Goal: Task Accomplishment & Management: Manage account settings

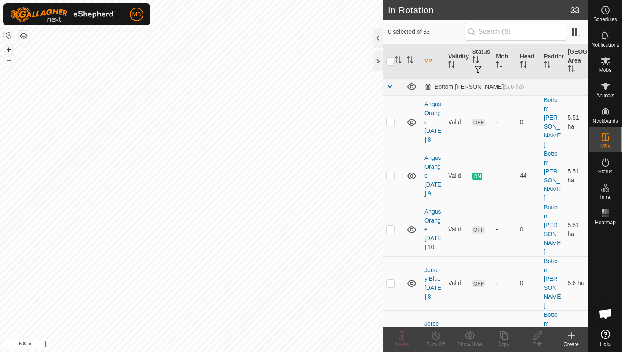
click at [8, 48] on button "+" at bounding box center [9, 49] width 10 height 10
click at [11, 48] on button "+" at bounding box center [9, 49] width 10 height 10
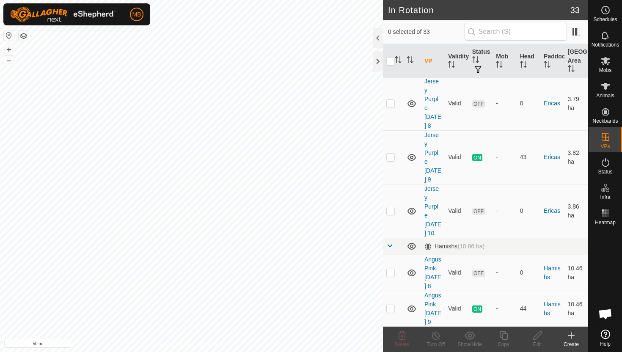
scroll to position [465, 0]
click at [391, 305] on p-checkbox at bounding box center [391, 308] width 8 height 7
checkbox input "true"
click at [505, 336] on icon at bounding box center [504, 336] width 11 height 10
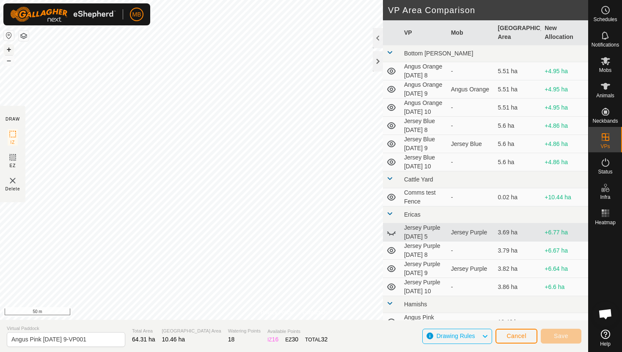
click at [6, 47] on button "+" at bounding box center [9, 49] width 10 height 10
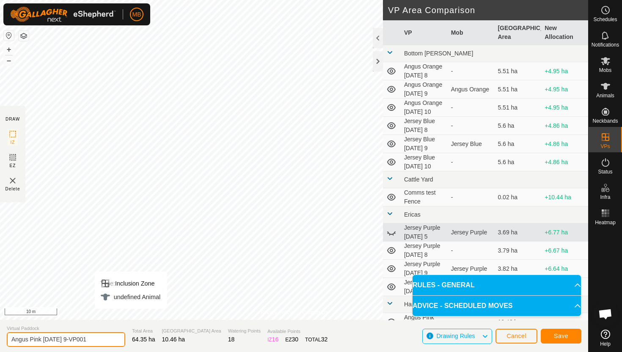
click at [101, 341] on input "Angus Pink Tuesday 9-VP001" at bounding box center [66, 339] width 119 height 15
type input "Angus Pink Wednesday 10"
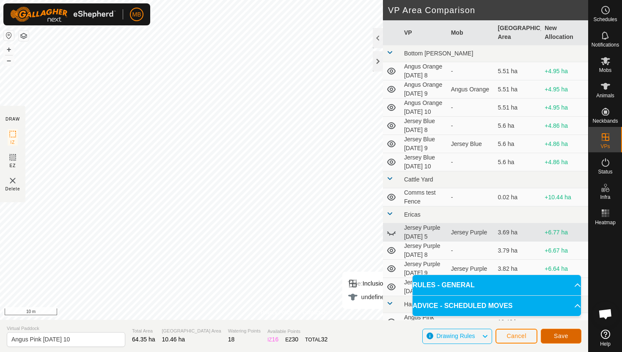
click at [569, 335] on button "Save" at bounding box center [561, 336] width 41 height 15
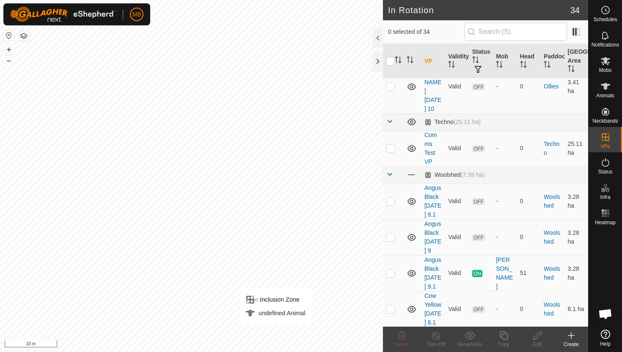
scroll to position [895, 0]
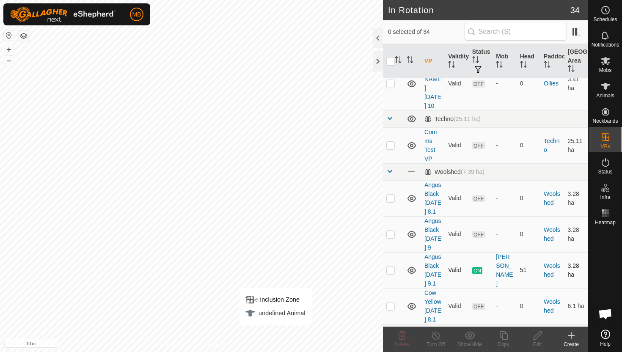
click at [392, 267] on p-checkbox at bounding box center [391, 270] width 8 height 7
checkbox input "true"
click at [505, 337] on icon at bounding box center [504, 336] width 11 height 10
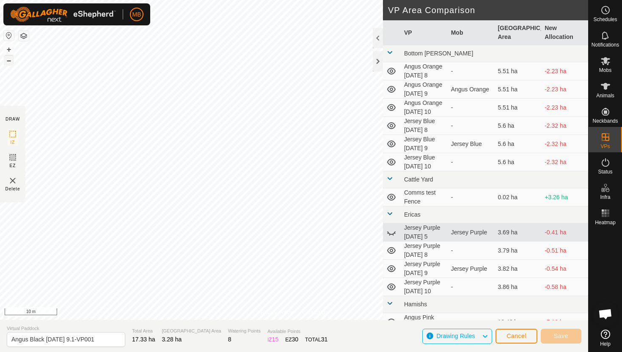
click at [12, 59] on button "–" at bounding box center [9, 60] width 10 height 10
click at [92, 0] on html "MB Schedules Notifications Mobs Animals Neckbands VPs Status Infra Heatmap Help…" at bounding box center [311, 176] width 622 height 352
click at [149, 0] on html "MB Schedules Notifications Mobs Animals Neckbands VPs Status Infra Heatmap Help…" at bounding box center [311, 176] width 622 height 352
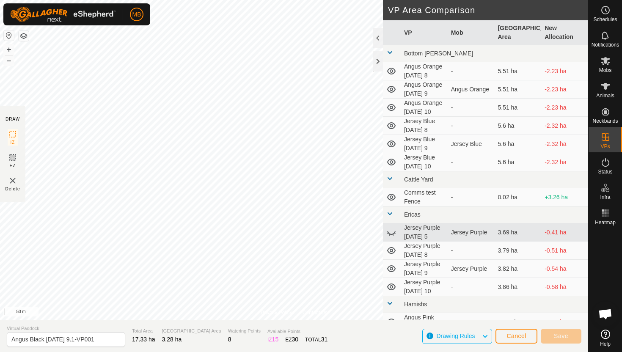
click at [232, 0] on html "MB Schedules Notifications Mobs Animals Neckbands VPs Status Infra Heatmap Help…" at bounding box center [311, 176] width 622 height 352
click at [8, 52] on button "+" at bounding box center [9, 49] width 10 height 10
click at [9, 50] on button "+" at bounding box center [9, 49] width 10 height 10
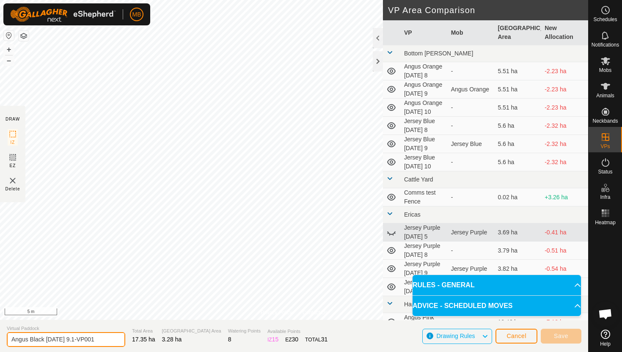
click at [102, 339] on input "Angus Black Tuesday 9.1-VP001" at bounding box center [66, 339] width 119 height 15
type input "[PERSON_NAME] [DATE] 10"
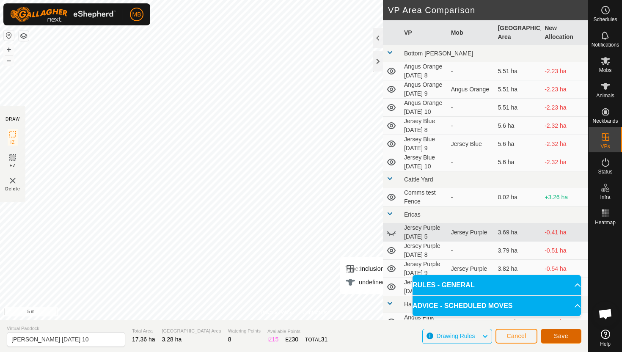
click at [566, 334] on span "Save" at bounding box center [561, 336] width 14 height 7
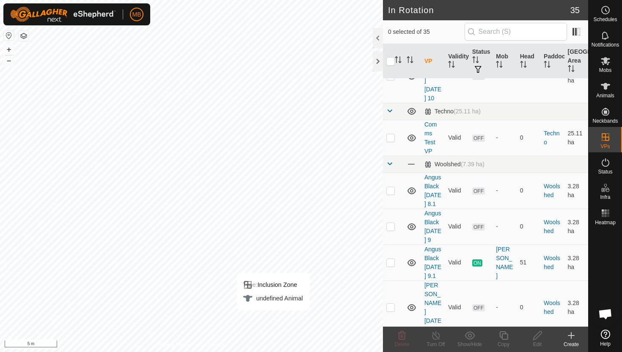
scroll to position [905, 0]
click at [392, 302] on p-checkbox at bounding box center [391, 305] width 8 height 7
checkbox input "true"
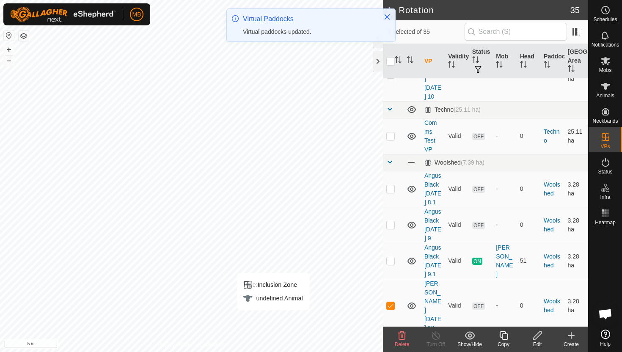
click at [505, 336] on icon at bounding box center [504, 336] width 11 height 10
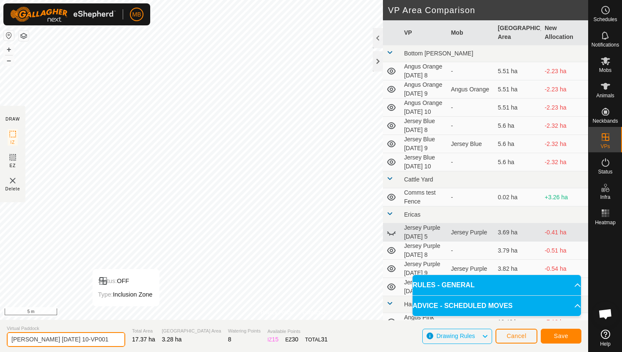
click at [105, 341] on input "Angus Black Wednesday 10-VP001" at bounding box center [66, 339] width 119 height 15
type input "Angus Black [DATE] 10.1"
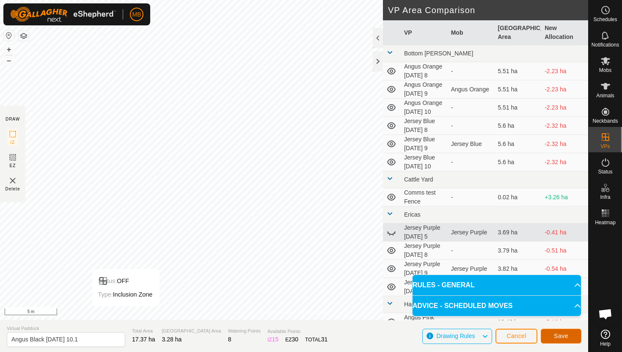
click at [571, 338] on button "Save" at bounding box center [561, 336] width 41 height 15
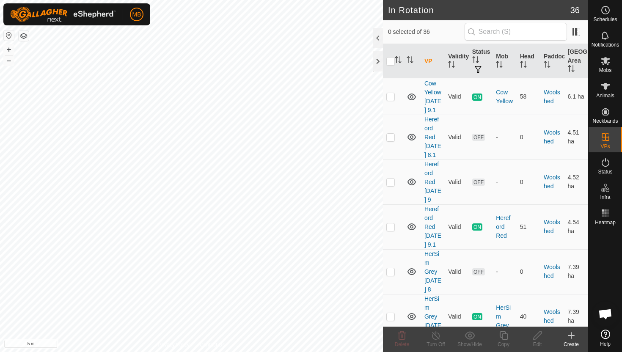
scroll to position [1304, 0]
click at [390, 222] on p-checkbox at bounding box center [391, 225] width 8 height 7
checkbox input "true"
click at [507, 335] on icon at bounding box center [504, 336] width 11 height 10
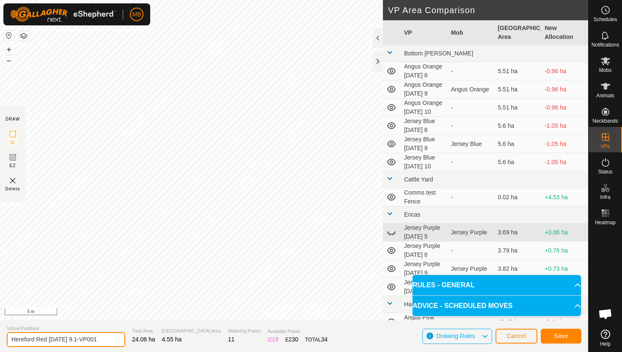
click at [105, 340] on input "Hereford Red Tuesday 9.1-VP001" at bounding box center [66, 339] width 119 height 15
type input "Hereford Red [DATE] 10"
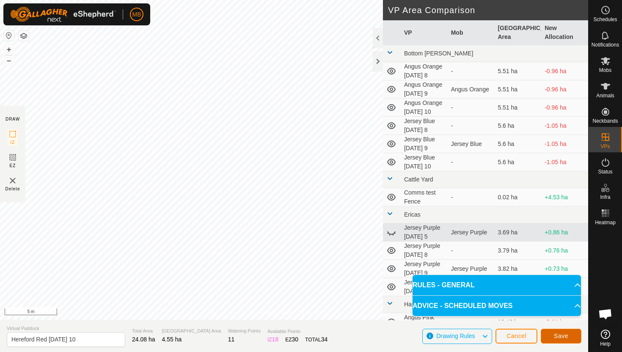
click at [564, 338] on span "Save" at bounding box center [561, 336] width 14 height 7
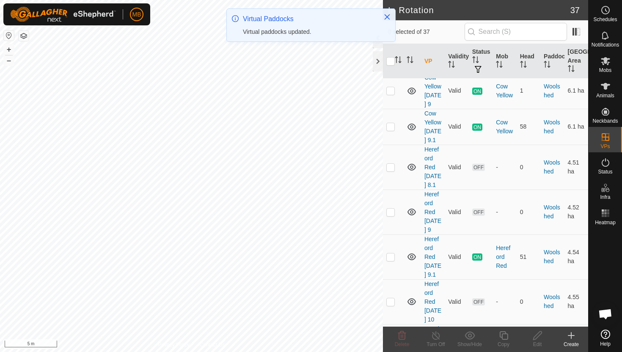
scroll to position [1280, 0]
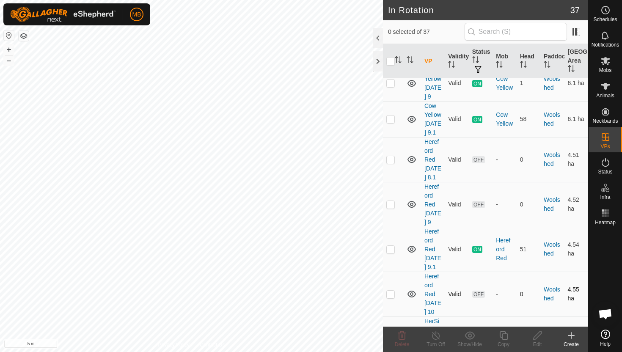
click at [389, 291] on p-checkbox at bounding box center [391, 294] width 8 height 7
checkbox input "true"
click at [505, 334] on icon at bounding box center [504, 336] width 8 height 8
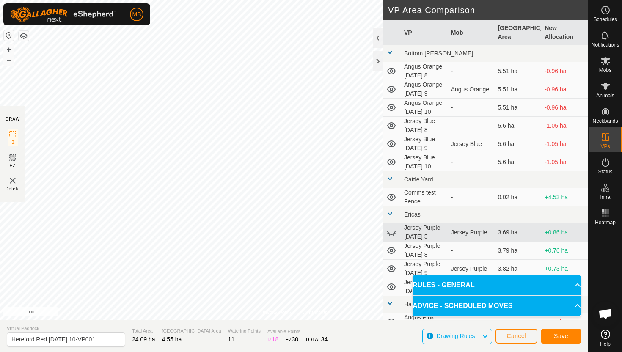
click at [223, 339] on div "Privacy Policy Contact Us Status: OFF Type: Inclusion Zone + – ⇧ i 5 m DRAW IZ …" at bounding box center [294, 176] width 588 height 352
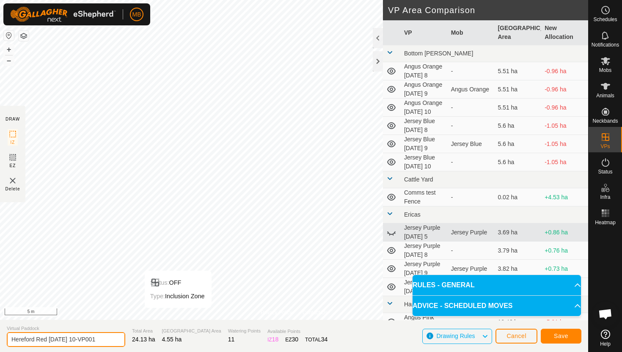
click at [106, 340] on input "Hereford Red Wednesday 10-VP001" at bounding box center [66, 339] width 119 height 15
type input "Hereford Red [DATE] 10.1"
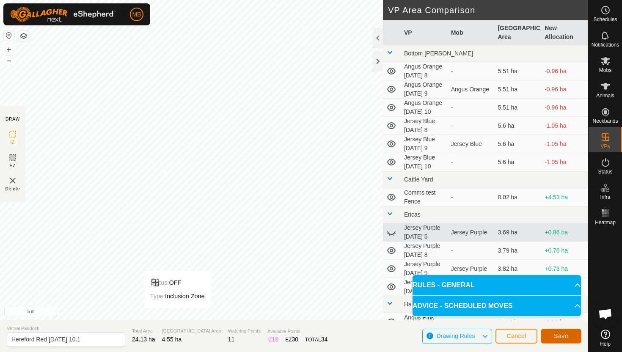
click at [553, 332] on button "Save" at bounding box center [561, 336] width 41 height 15
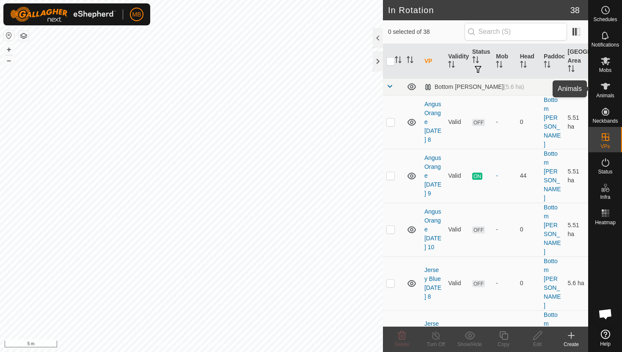
click at [606, 88] on icon at bounding box center [605, 86] width 9 height 7
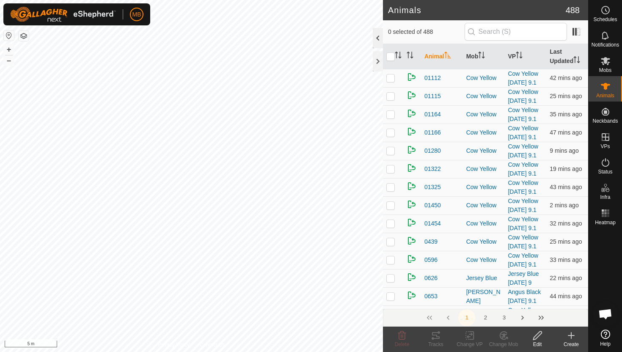
click at [379, 38] on div at bounding box center [378, 38] width 10 height 20
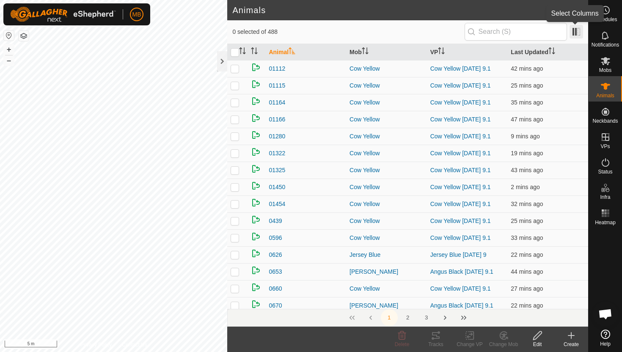
click at [578, 32] on span at bounding box center [577, 32] width 14 height 14
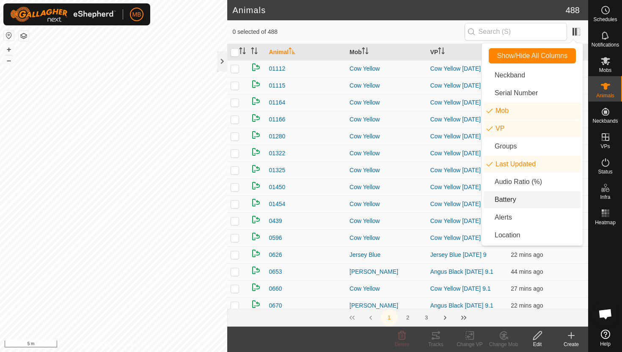
click at [509, 199] on li "Battery" at bounding box center [532, 199] width 97 height 17
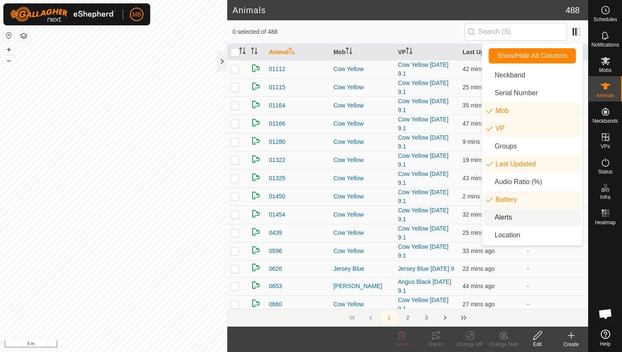
click at [506, 219] on li "Alerts" at bounding box center [532, 217] width 97 height 17
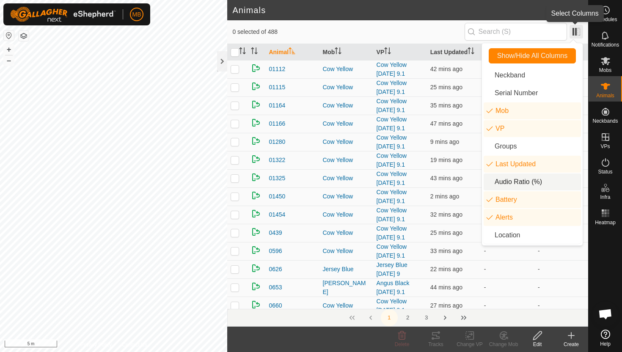
click at [581, 30] on span at bounding box center [577, 32] width 14 height 14
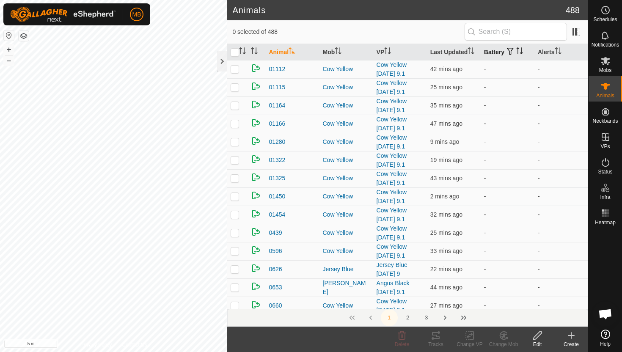
click at [522, 51] on icon "Activate to sort" at bounding box center [520, 50] width 7 height 7
click at [522, 51] on icon "Activate to sort" at bounding box center [520, 50] width 6 height 7
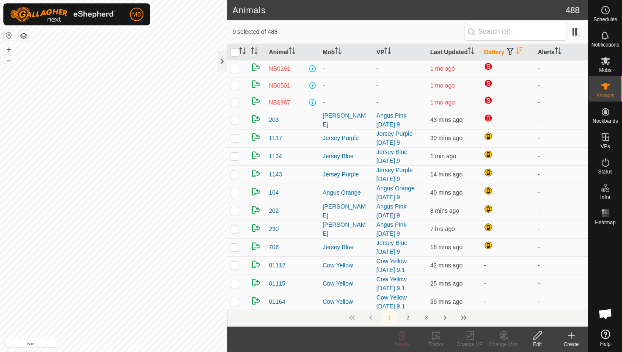
click at [558, 50] on icon "Activate to sort" at bounding box center [558, 50] width 7 height 7
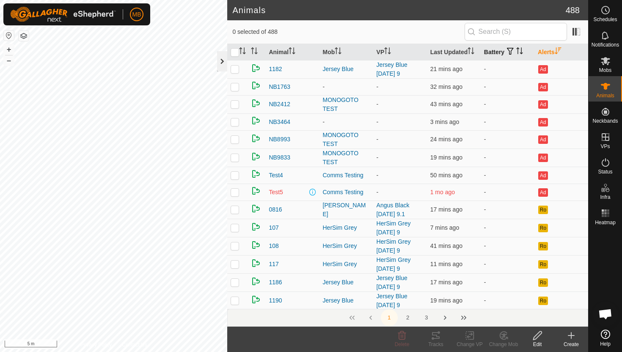
click at [223, 63] on div at bounding box center [222, 61] width 10 height 20
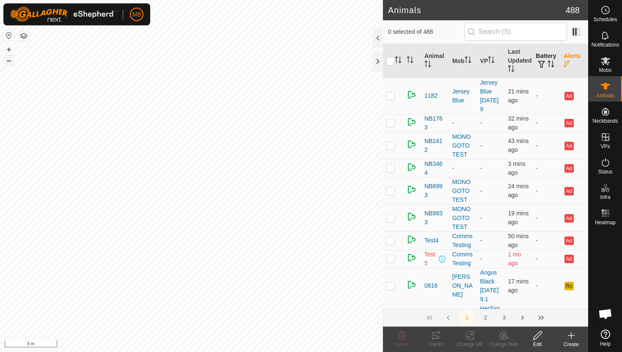
click at [10, 61] on button "–" at bounding box center [9, 60] width 10 height 10
click at [64, 21] on div "MB Schedules Notifications Mobs Animals Neckbands VPs Status Infra Heatmap Help…" at bounding box center [311, 176] width 622 height 352
click at [11, 61] on button "–" at bounding box center [9, 60] width 10 height 10
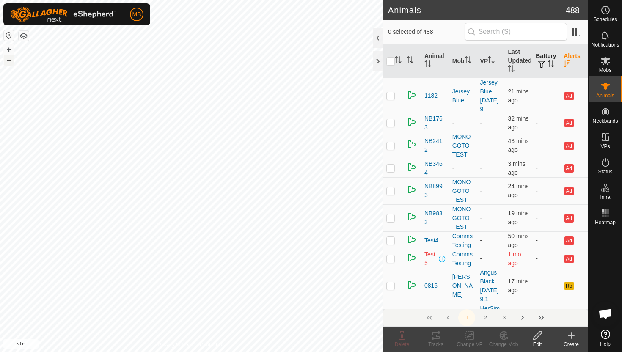
click at [180, 0] on html "MB Schedules Notifications Mobs Animals Neckbands VPs Status Infra Heatmap Help…" at bounding box center [311, 176] width 622 height 352
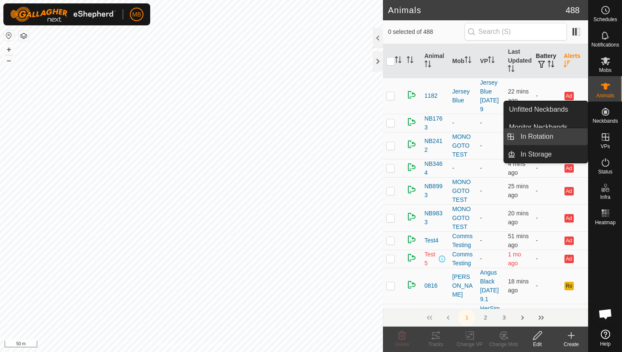
click at [570, 139] on link "In Rotation" at bounding box center [552, 136] width 72 height 17
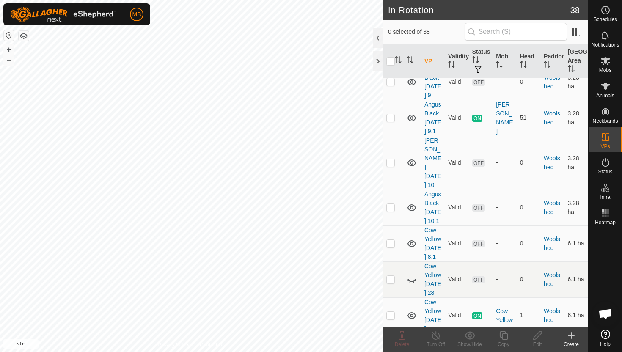
scroll to position [1050, 0]
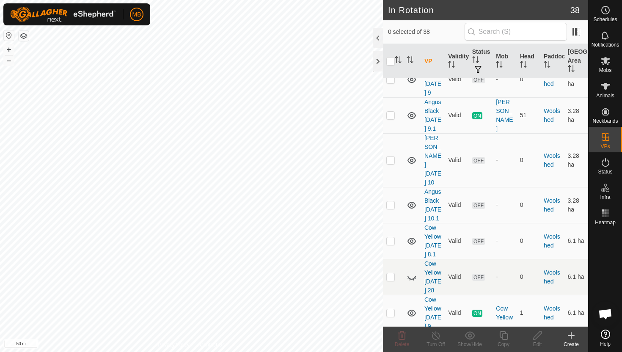
click at [393, 345] on p-checkbox at bounding box center [391, 348] width 8 height 7
checkbox input "true"
click at [507, 334] on icon at bounding box center [504, 336] width 8 height 8
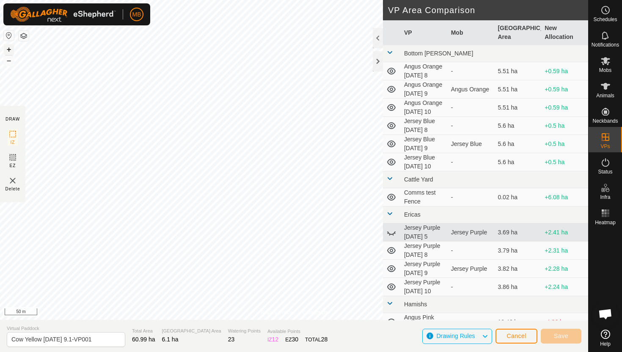
click at [8, 47] on button "+" at bounding box center [9, 49] width 10 height 10
click at [10, 50] on button "+" at bounding box center [9, 49] width 10 height 10
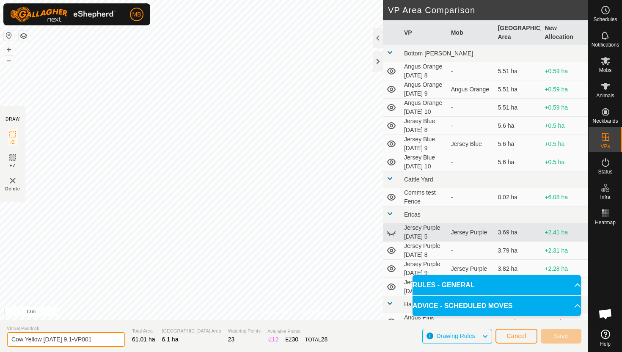
click at [101, 341] on input "Cow Yellow [DATE] 9.1-VP001" at bounding box center [66, 339] width 119 height 15
type input "Cow Yellow [DATE] 10"
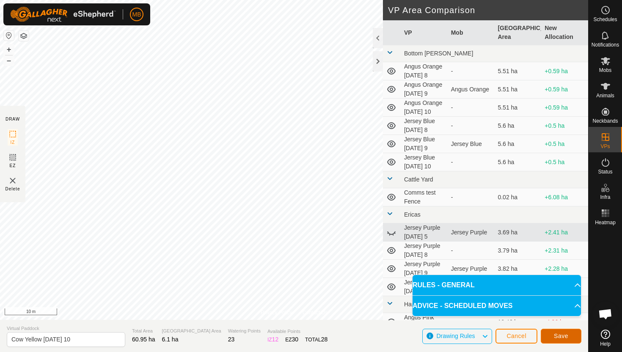
click at [570, 336] on button "Save" at bounding box center [561, 336] width 41 height 15
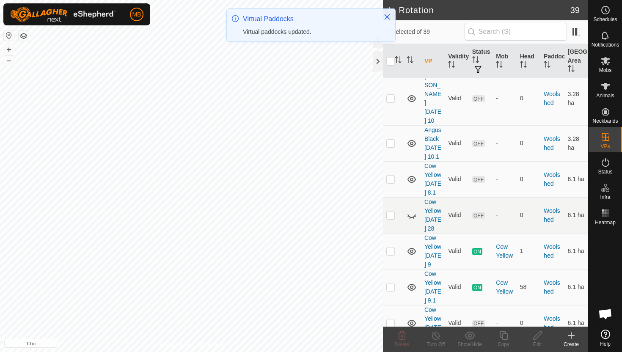
scroll to position [1114, 0]
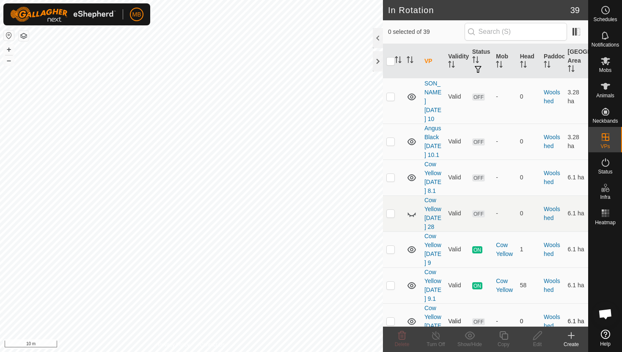
click at [391, 318] on p-checkbox at bounding box center [391, 321] width 8 height 7
checkbox input "true"
click at [503, 337] on icon at bounding box center [504, 336] width 11 height 10
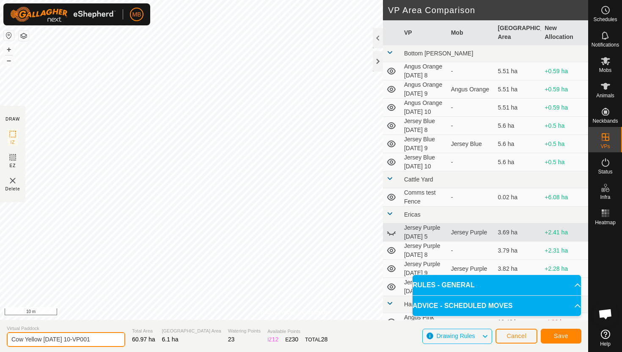
click at [106, 340] on input "Cow Yellow [DATE] 10-VP001" at bounding box center [66, 339] width 119 height 15
type input "Cow Yellow [DATE] 10.1"
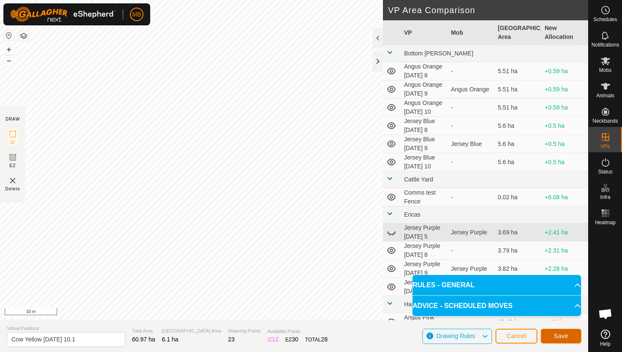
click at [569, 335] on button "Save" at bounding box center [561, 336] width 41 height 15
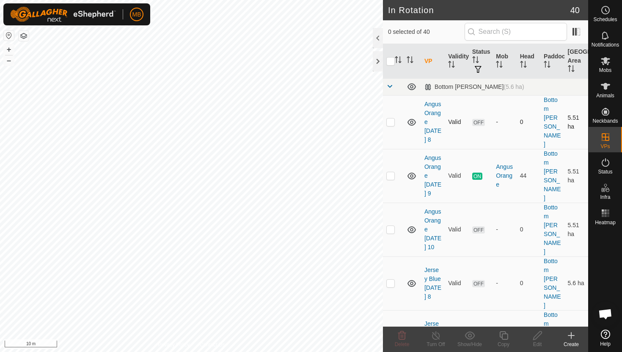
click at [390, 119] on p-checkbox at bounding box center [391, 122] width 8 height 7
checkbox input "true"
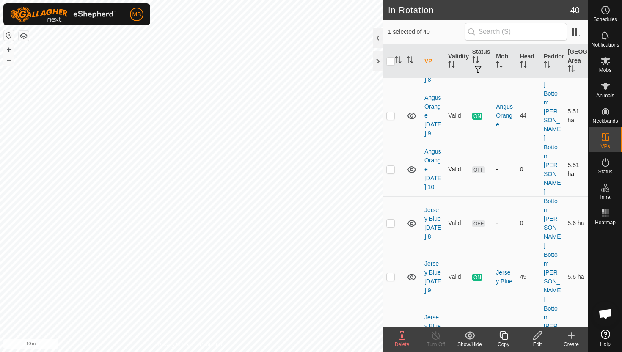
scroll to position [62, 0]
click at [392, 218] on p-checkbox at bounding box center [391, 221] width 8 height 7
checkbox input "true"
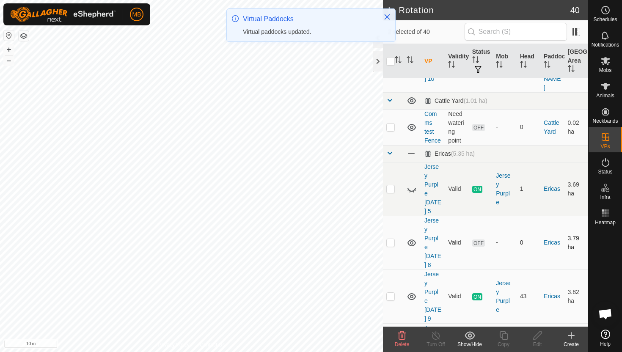
scroll to position [326, 0]
click at [392, 239] on p-checkbox at bounding box center [391, 242] width 8 height 7
checkbox input "true"
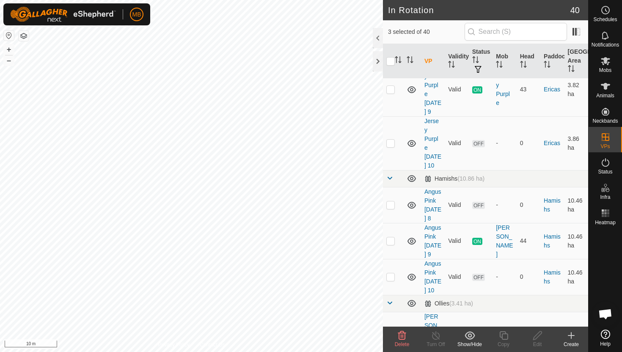
scroll to position [536, 0]
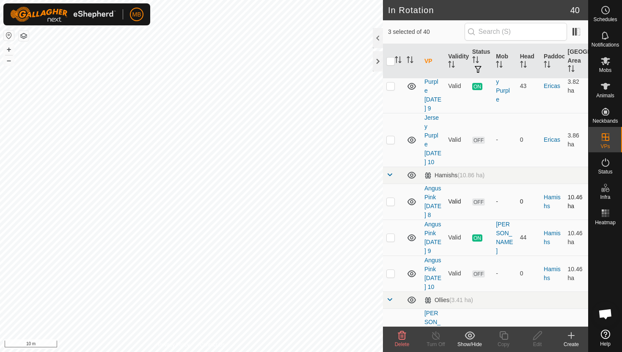
click at [392, 198] on p-checkbox at bounding box center [391, 201] width 8 height 7
checkbox input "true"
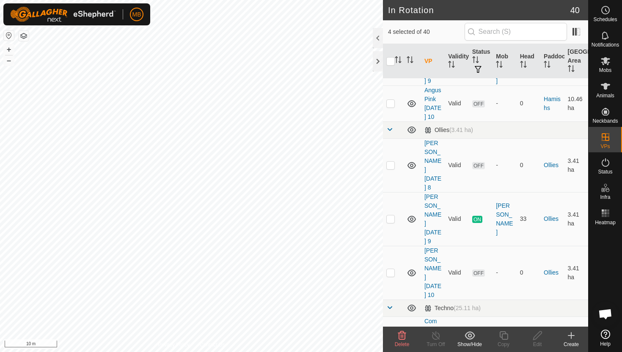
scroll to position [710, 0]
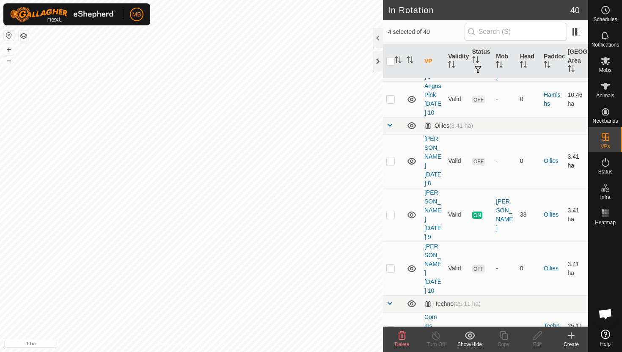
click at [391, 157] on p-checkbox at bounding box center [391, 160] width 8 height 7
checkbox input "true"
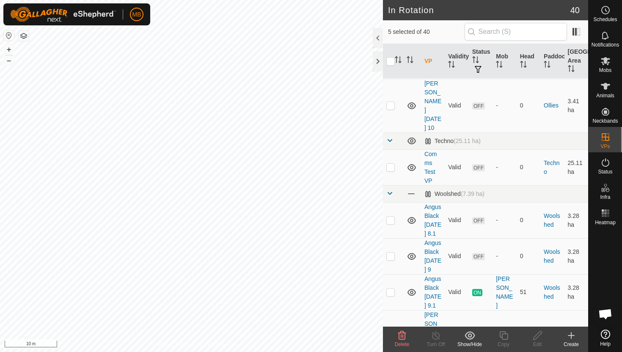
scroll to position [890, 0]
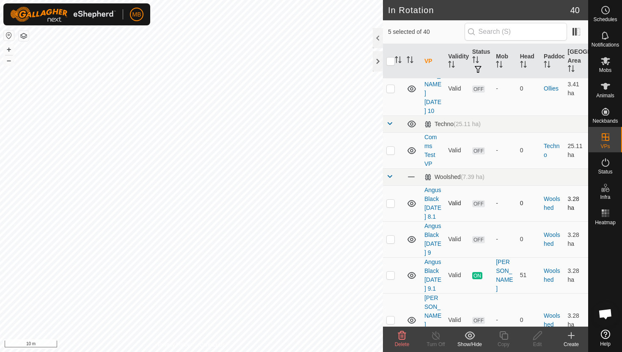
click at [390, 200] on p-checkbox at bounding box center [391, 203] width 8 height 7
checkbox input "true"
click at [392, 236] on p-checkbox at bounding box center [391, 239] width 8 height 7
checkbox input "true"
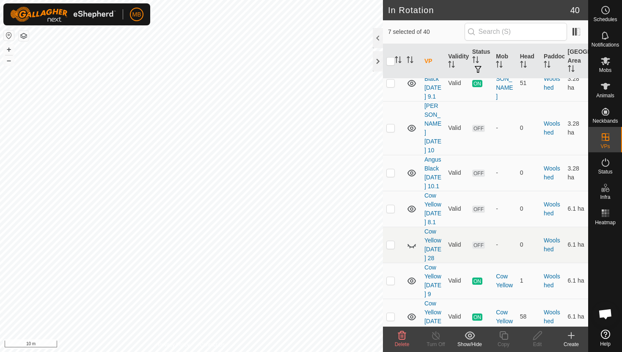
scroll to position [1083, 0]
click at [392, 205] on p-checkbox at bounding box center [391, 208] width 8 height 7
checkbox input "true"
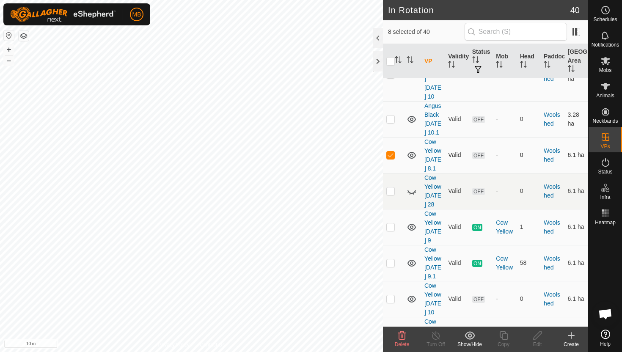
scroll to position [1138, 0]
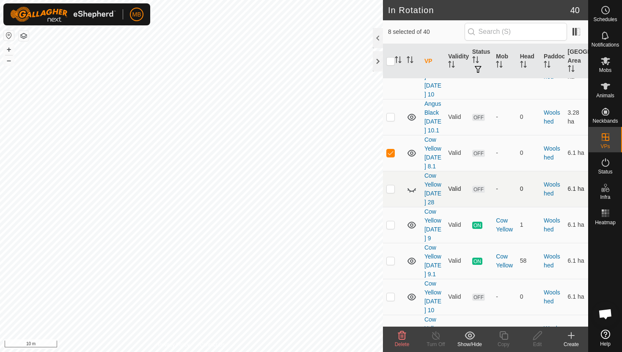
click at [391, 185] on p-checkbox at bounding box center [391, 188] width 8 height 7
checkbox input "true"
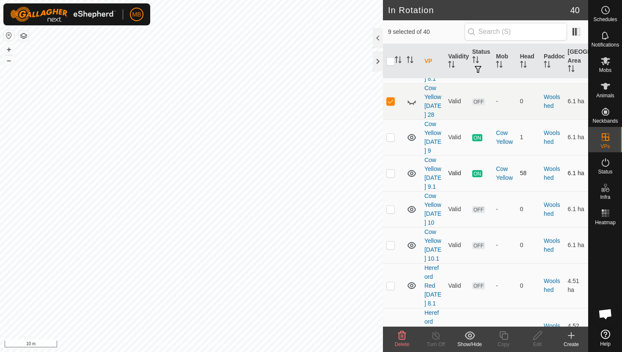
scroll to position [1227, 0]
click at [392, 281] on p-checkbox at bounding box center [391, 284] width 8 height 7
checkbox input "true"
click at [390, 326] on p-checkbox at bounding box center [391, 329] width 8 height 7
checkbox input "true"
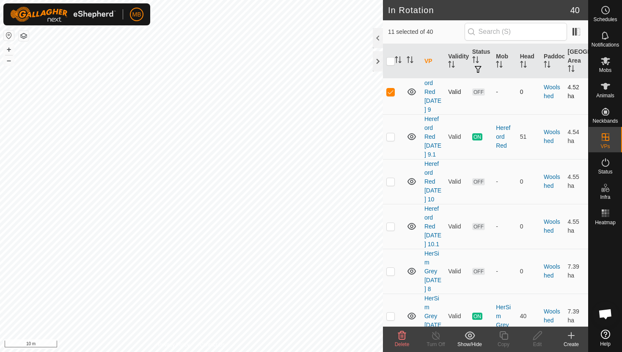
scroll to position [1465, 0]
click at [392, 268] on p-checkbox at bounding box center [391, 271] width 8 height 7
checkbox input "true"
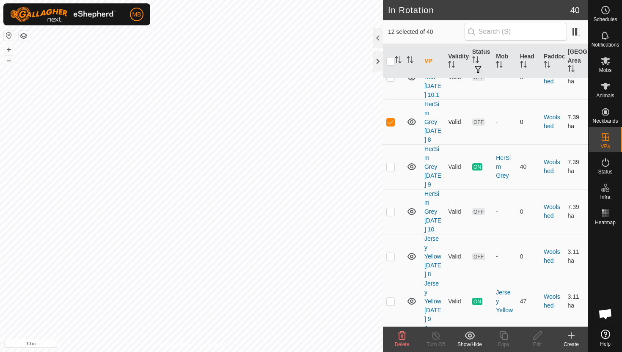
scroll to position [1619, 0]
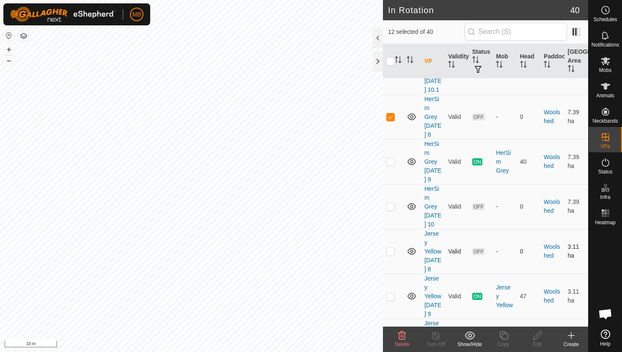
click at [392, 248] on p-checkbox at bounding box center [391, 251] width 8 height 7
checkbox input "true"
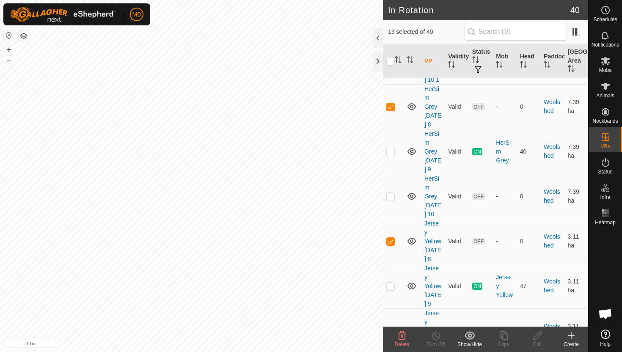
click at [400, 337] on icon at bounding box center [402, 336] width 10 height 10
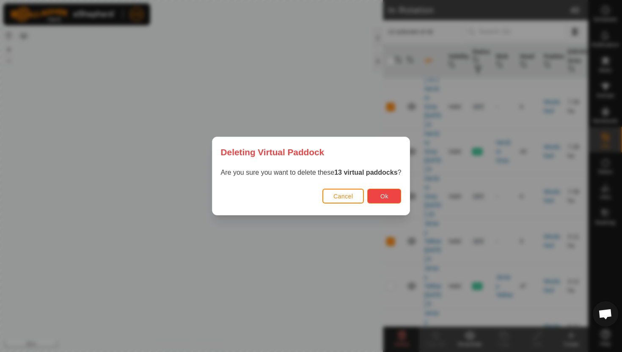
click at [387, 198] on span "Ok" at bounding box center [385, 196] width 8 height 7
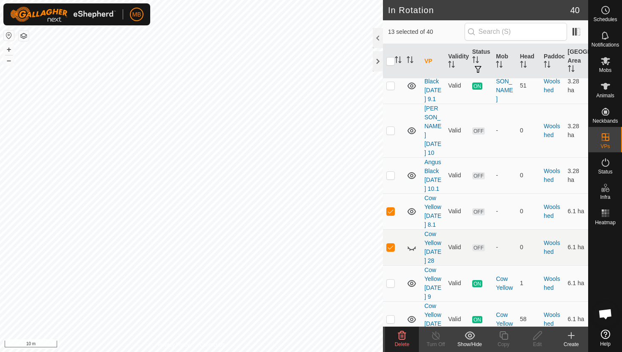
scroll to position [1079, 0]
click at [392, 245] on p-checkbox at bounding box center [391, 248] width 8 height 7
checkbox input "false"
click at [402, 337] on icon at bounding box center [402, 336] width 10 height 10
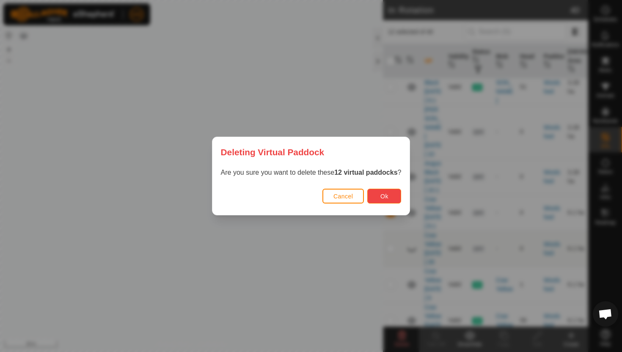
click at [386, 198] on span "Ok" at bounding box center [385, 196] width 8 height 7
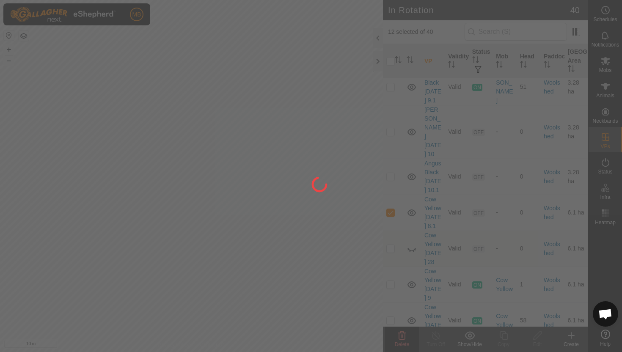
checkbox input "false"
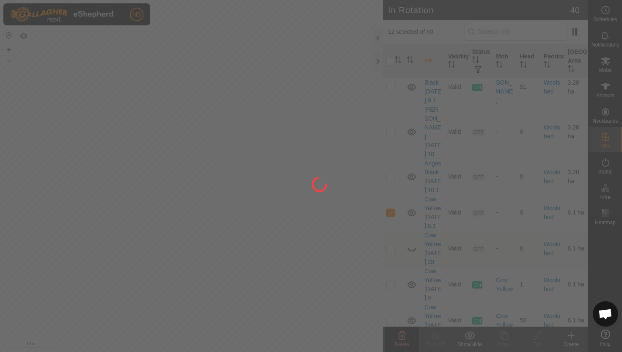
checkbox input "false"
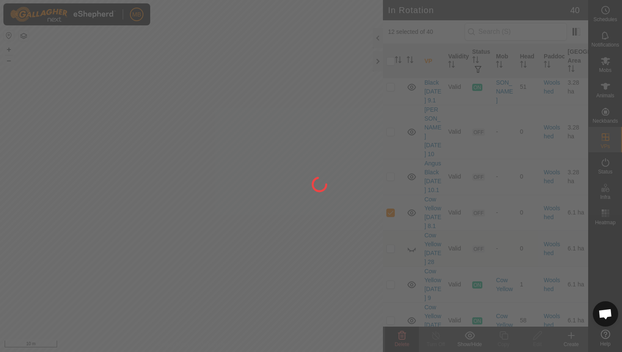
checkbox input "false"
